Goal: Transaction & Acquisition: Obtain resource

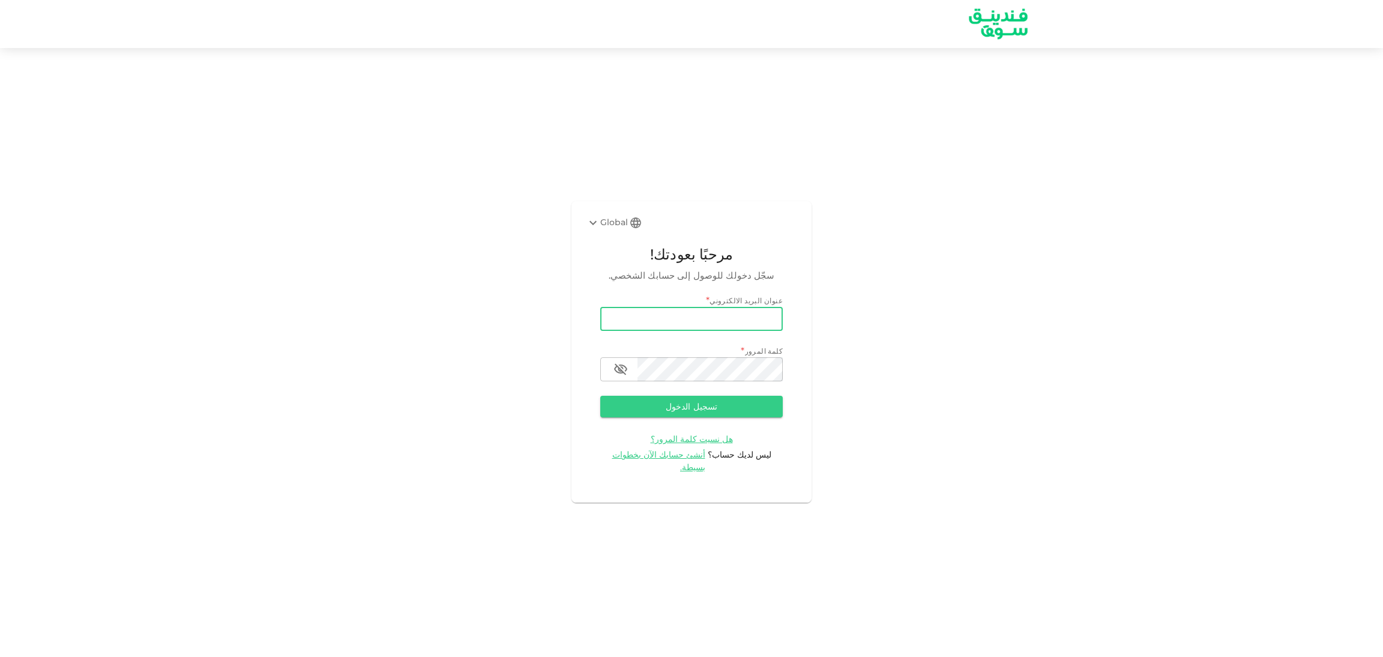
type input "e.alrafi@gmail.com"
click at [647, 417] on button "تسجيل الدخول" at bounding box center [691, 407] width 182 height 22
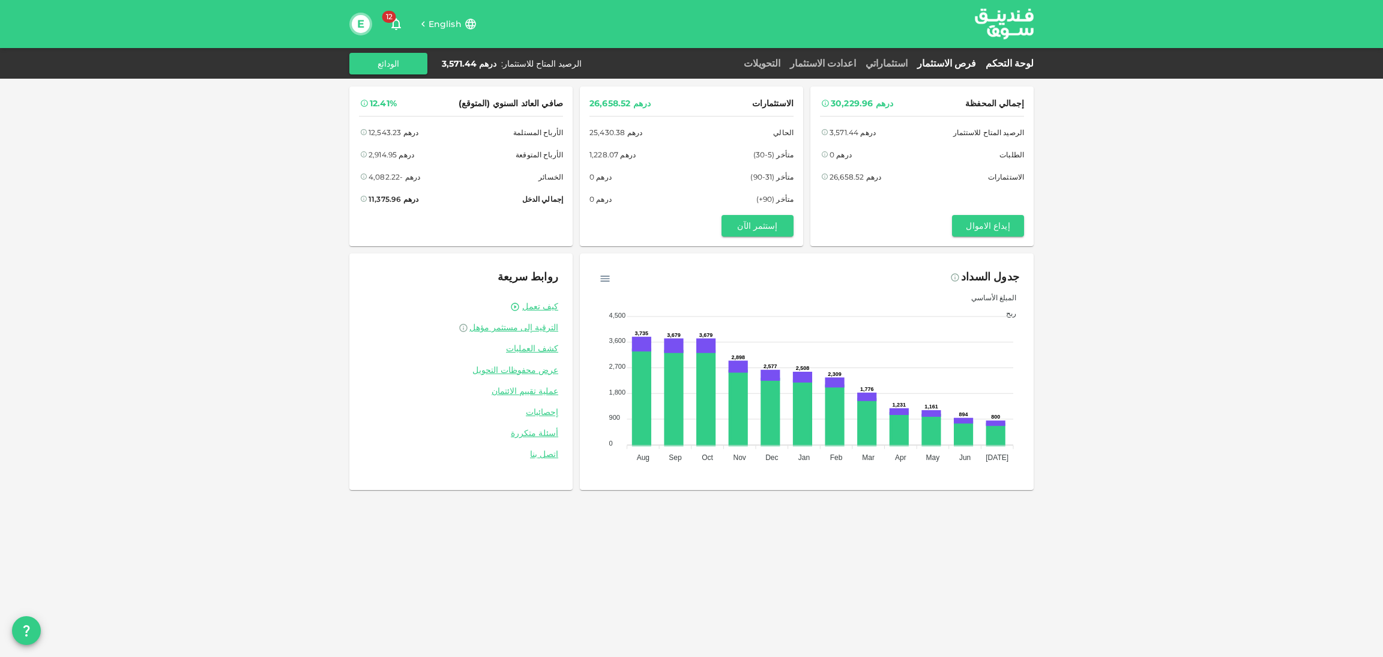
click at [951, 66] on link "فرص الاستثمار" at bounding box center [946, 63] width 68 height 11
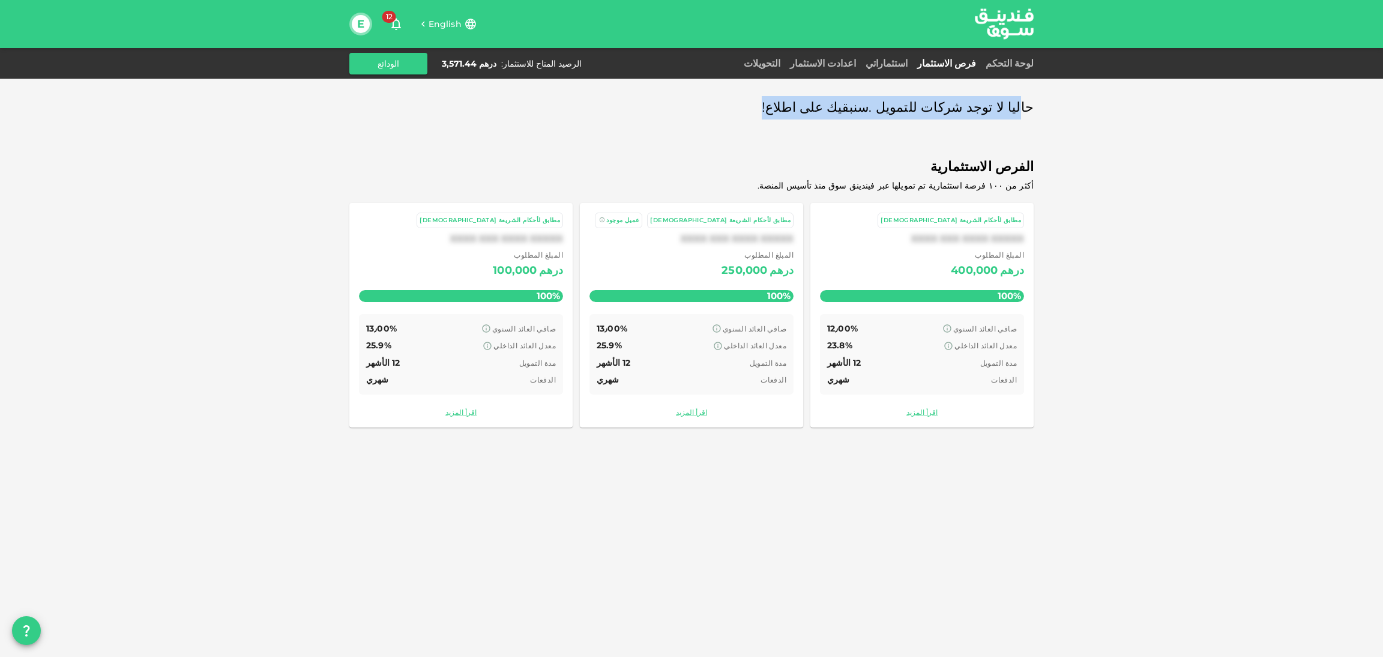
drag, startPoint x: 755, startPoint y: 119, endPoint x: 1023, endPoint y: 125, distance: 269.0
click at [1023, 125] on div "حاليا لا توجد شركات للتمويل .سنبقيك على اطلاع! الفرص الاستثمارية أكثر من ١٠٠ فر…" at bounding box center [691, 261] width 684 height 351
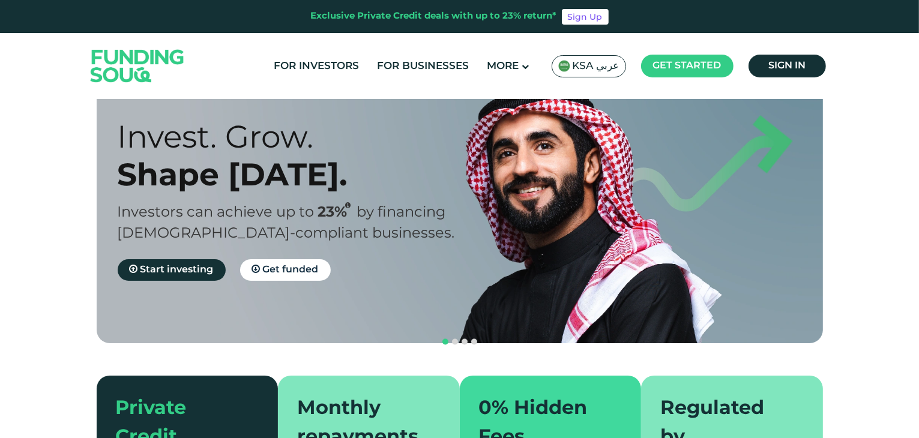
scroll to position [24, 0]
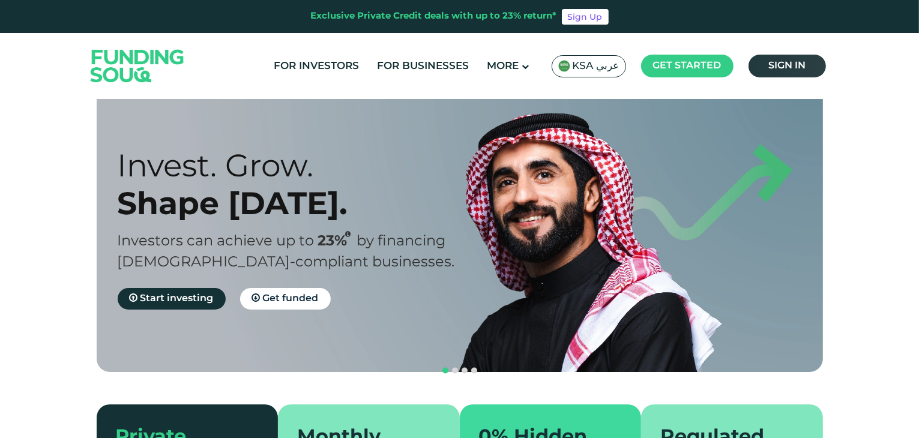
click at [779, 67] on span "Sign in" at bounding box center [786, 65] width 37 height 9
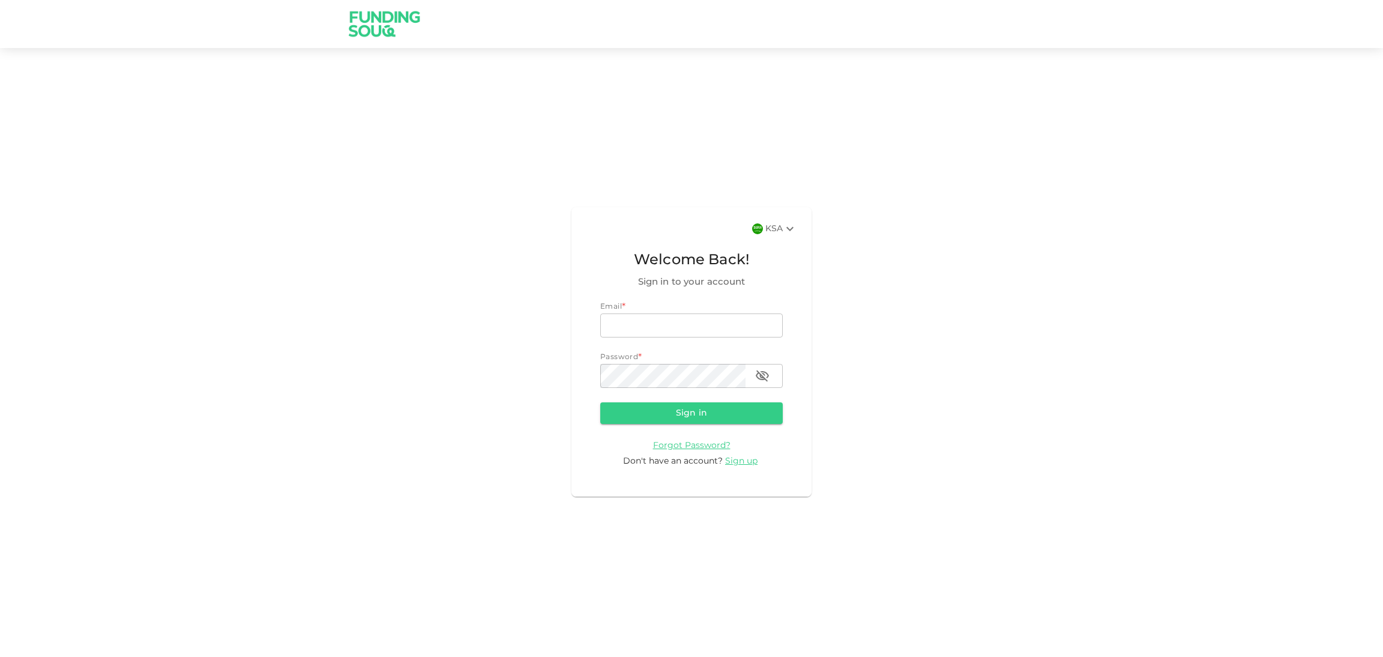
click at [777, 235] on div "KSA" at bounding box center [781, 228] width 32 height 14
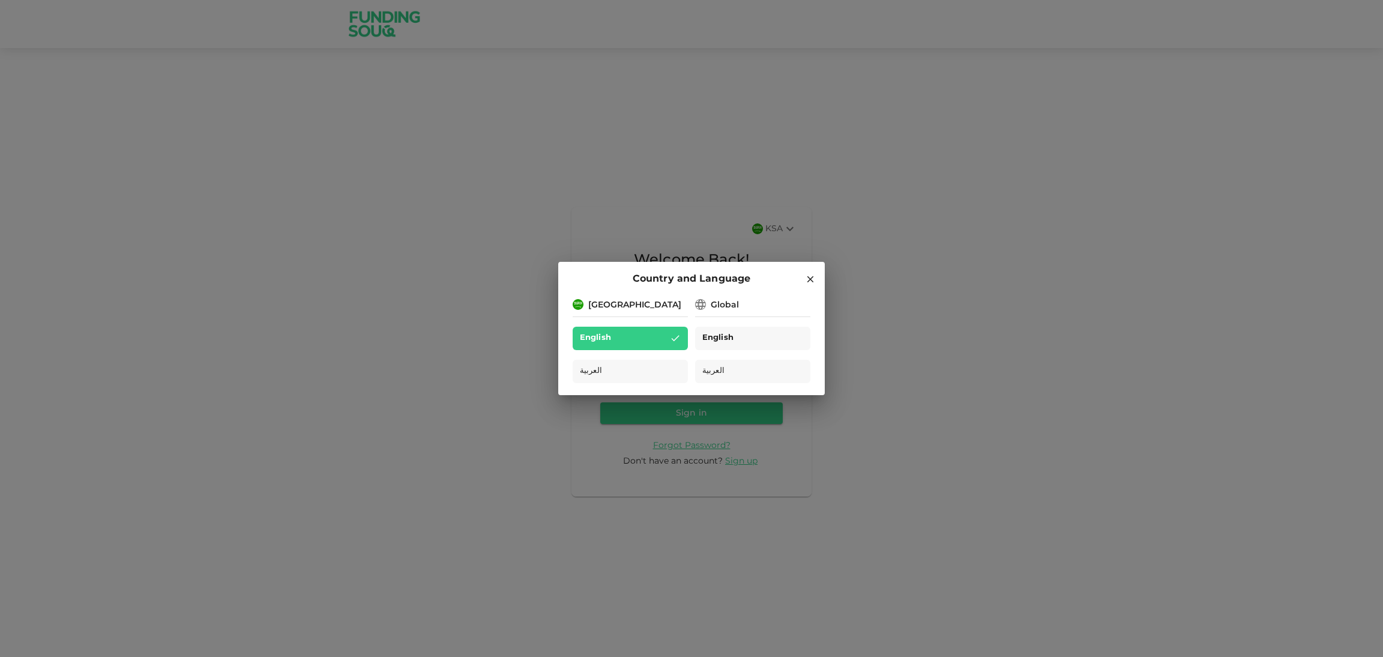
click at [712, 342] on span "English" at bounding box center [717, 338] width 31 height 14
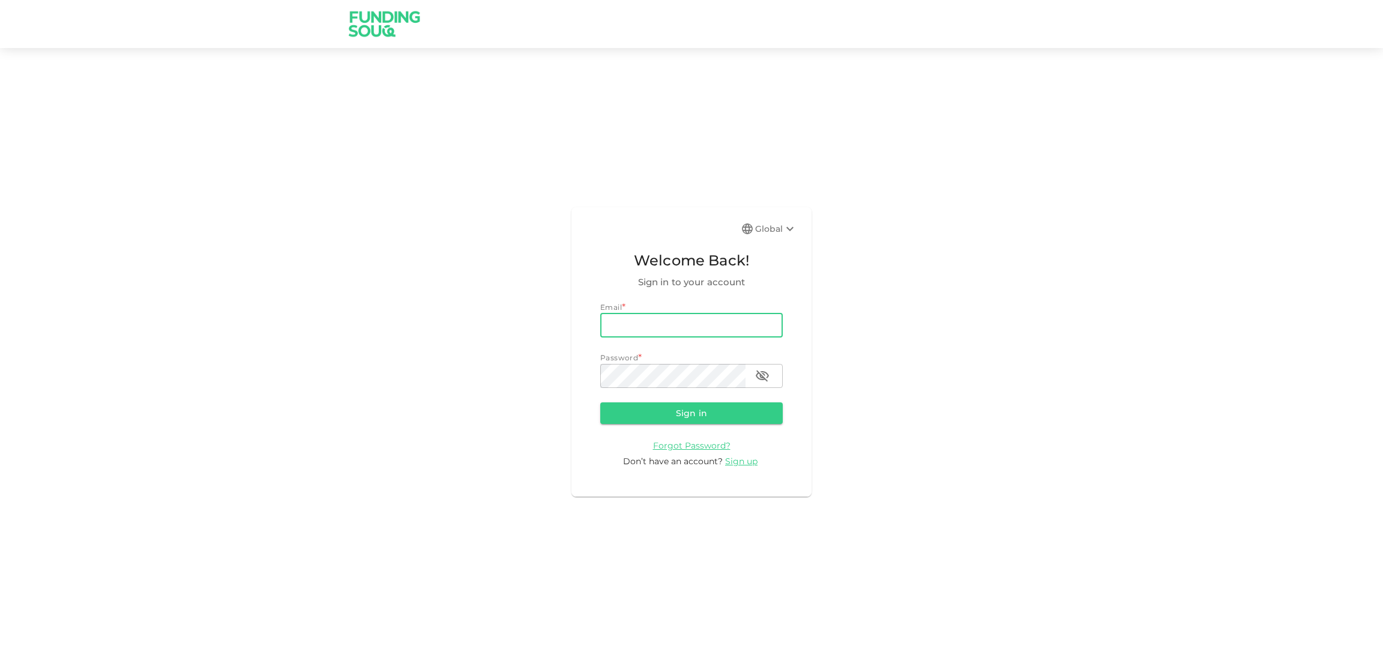
type input "e.alrafi@gmail.com"
click at [647, 414] on button "Sign in" at bounding box center [691, 413] width 182 height 22
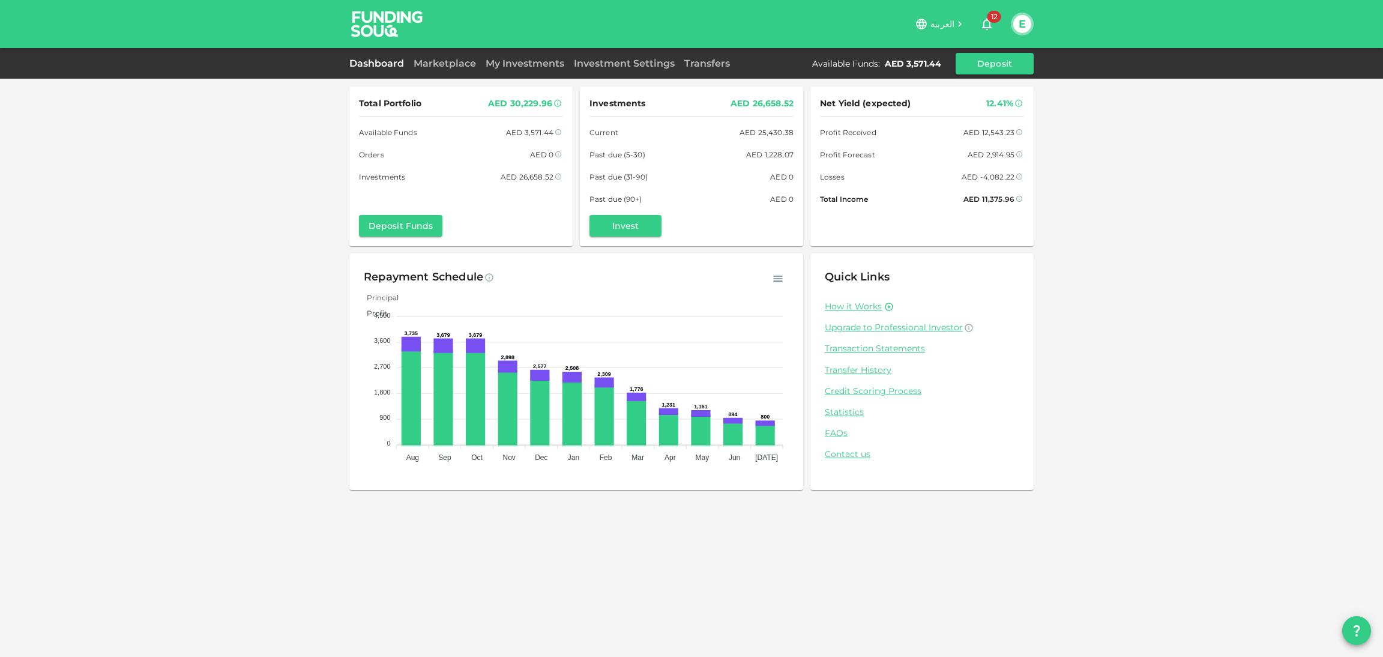
click at [927, 25] on icon at bounding box center [921, 23] width 13 height 13
click at [454, 61] on link "Marketplace" at bounding box center [445, 63] width 72 height 11
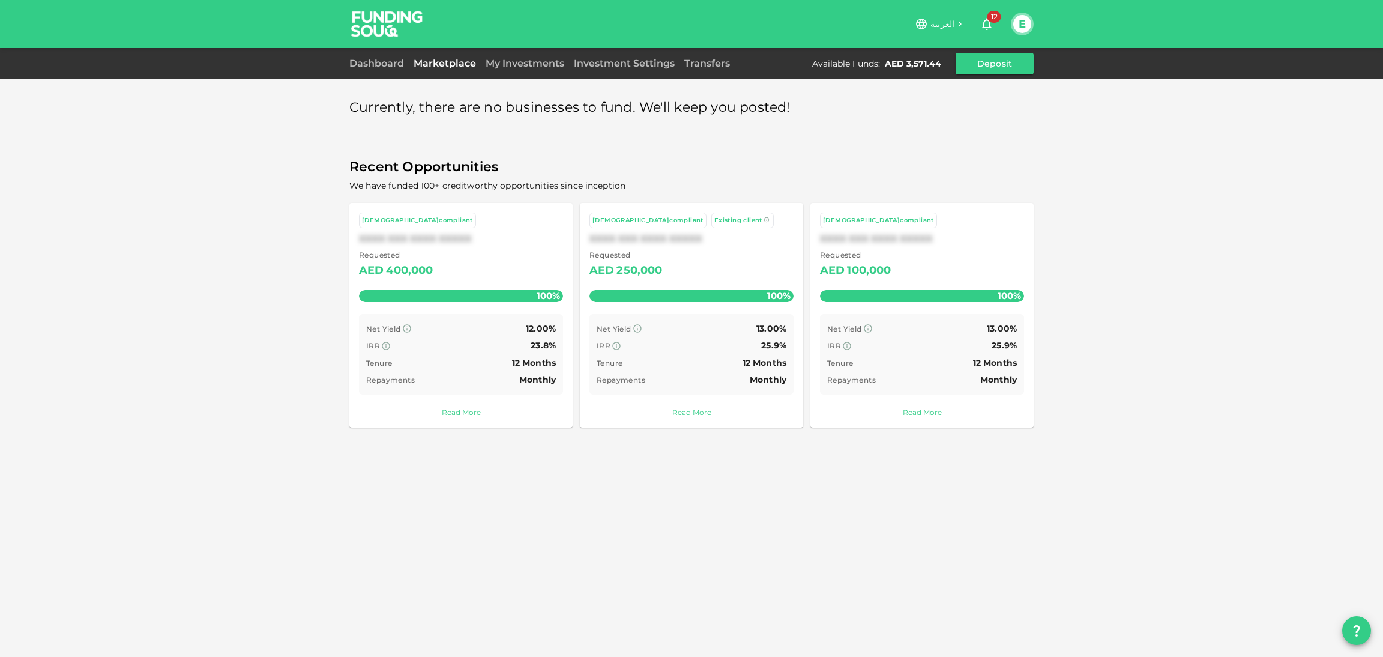
click at [938, 23] on span "العربية" at bounding box center [942, 24] width 24 height 11
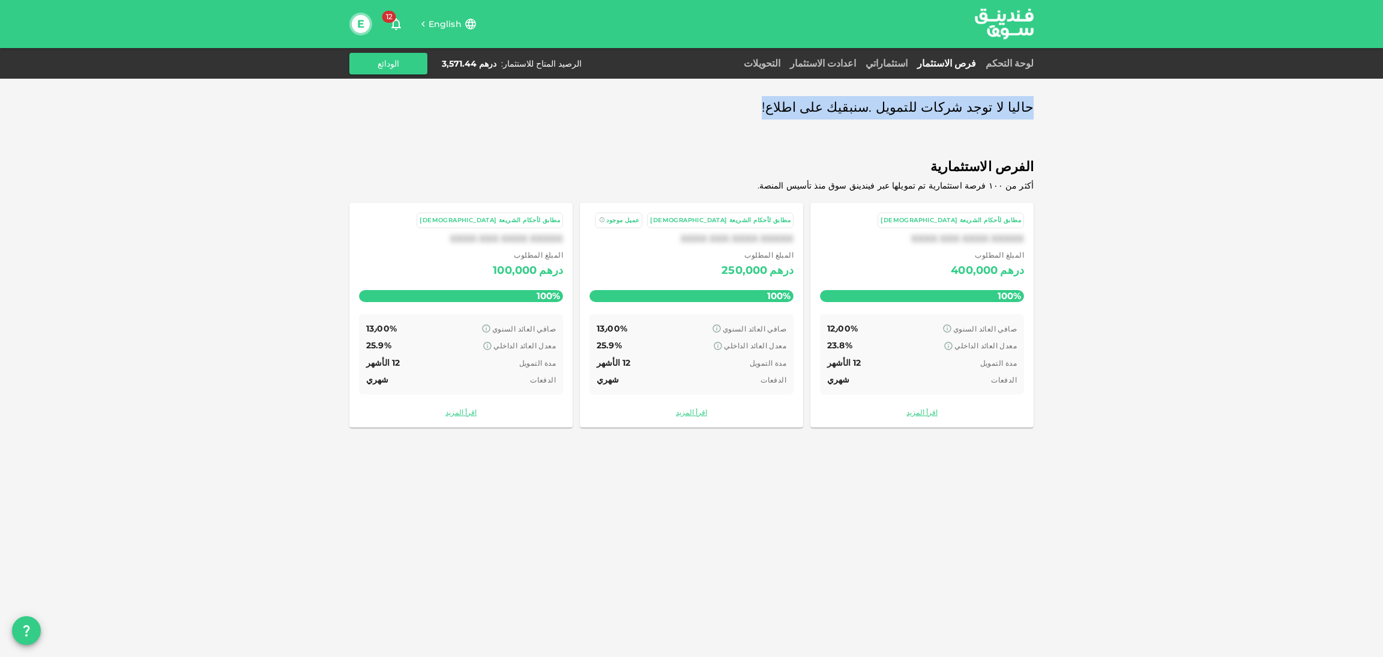
drag, startPoint x: 790, startPoint y: 106, endPoint x: 1038, endPoint y: 116, distance: 248.7
click at [1038, 116] on div "حاليا لا توجد شركات للتمويل .سنبقيك على اطلاع! الفرص الاستثمارية أكثر من ١٠٠ فر…" at bounding box center [691, 328] width 1383 height 657
copy span "حاليا لا توجد شركات للتمويل .سنبقيك على اطلاع!"
